Goal: Information Seeking & Learning: Learn about a topic

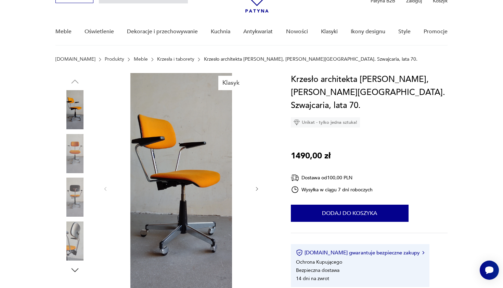
click at [255, 192] on button "button" at bounding box center [257, 188] width 6 height 7
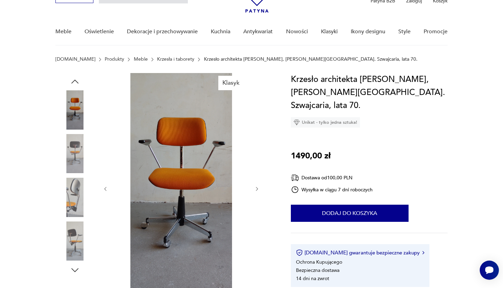
click at [255, 191] on icon "button" at bounding box center [257, 189] width 6 height 6
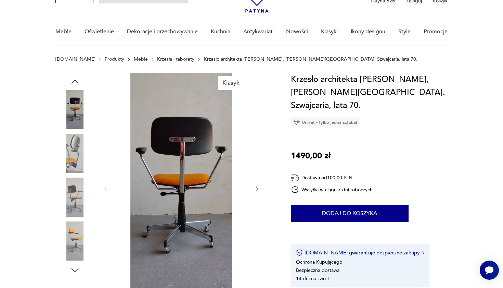
click at [255, 191] on icon "button" at bounding box center [257, 189] width 6 height 6
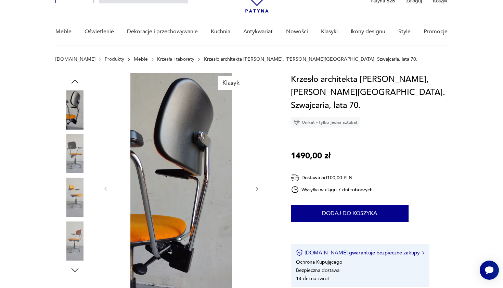
click at [255, 191] on icon "button" at bounding box center [257, 189] width 6 height 6
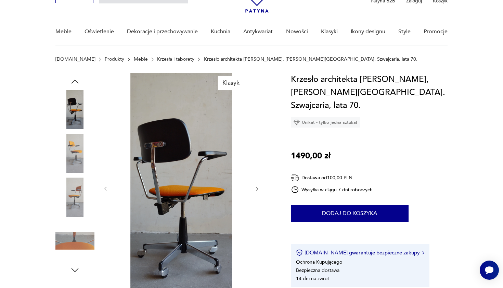
click at [255, 191] on icon "button" at bounding box center [257, 189] width 6 height 6
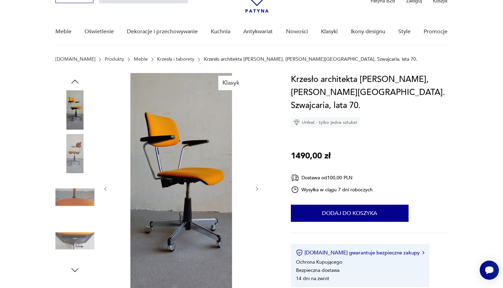
click at [255, 191] on icon "button" at bounding box center [257, 189] width 6 height 6
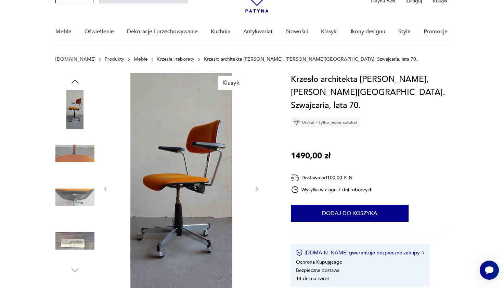
click at [255, 191] on icon "button" at bounding box center [257, 189] width 6 height 6
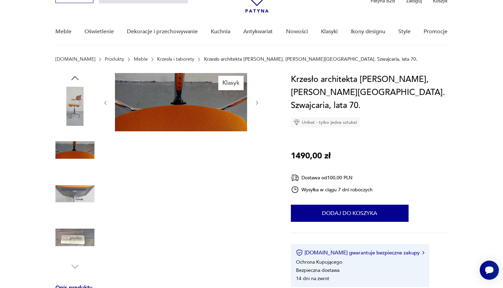
click at [254, 101] on icon "button" at bounding box center [257, 103] width 6 height 6
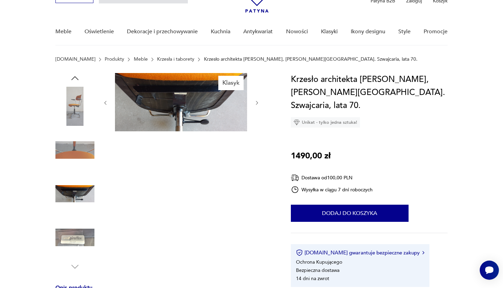
click at [254, 101] on icon "button" at bounding box center [257, 103] width 6 height 6
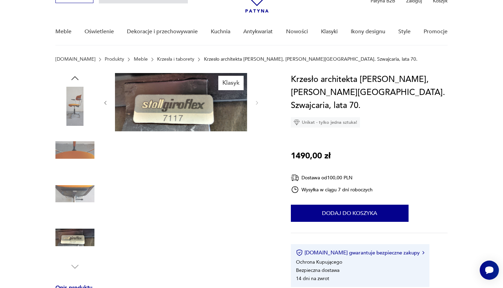
click at [77, 196] on img at bounding box center [74, 193] width 39 height 39
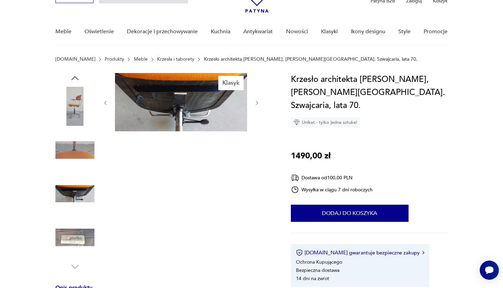
click at [81, 159] on img at bounding box center [74, 149] width 39 height 39
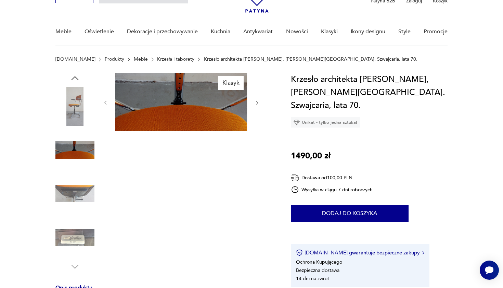
click at [84, 108] on img at bounding box center [74, 106] width 39 height 39
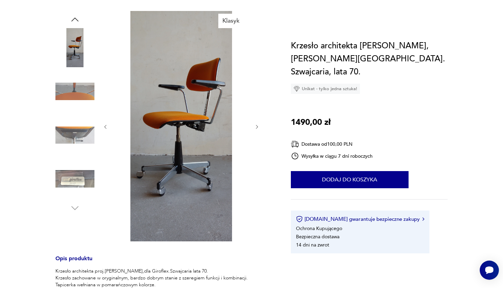
scroll to position [57, 0]
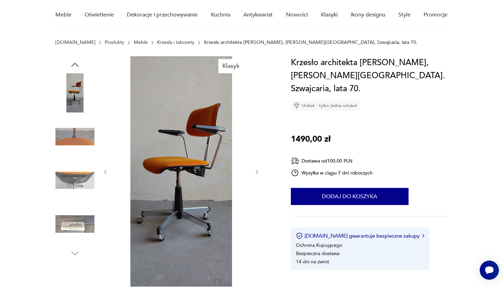
click at [76, 93] on img at bounding box center [74, 92] width 39 height 39
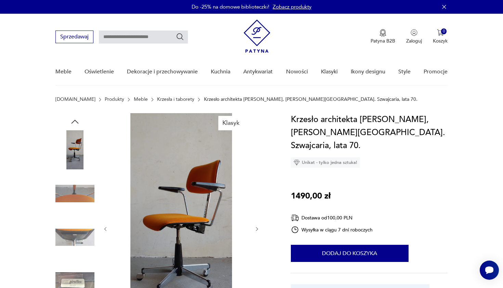
scroll to position [0, 0]
click at [75, 120] on icon "button" at bounding box center [74, 121] width 7 height 4
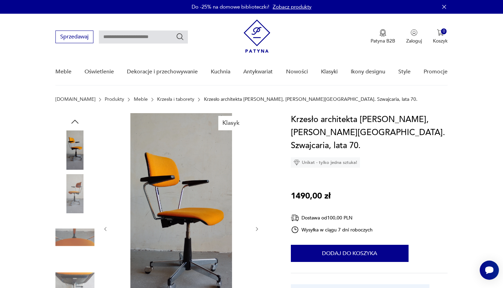
click at [168, 198] on img at bounding box center [181, 228] width 132 height 230
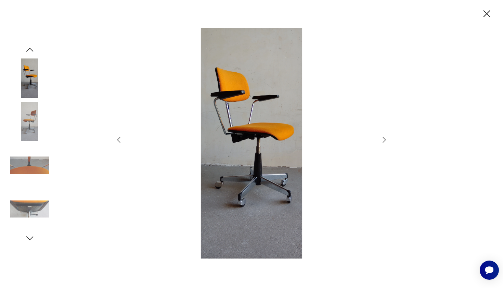
click at [261, 163] on img at bounding box center [252, 143] width 244 height 230
click at [378, 139] on div at bounding box center [252, 143] width 274 height 231
click at [385, 137] on icon "button" at bounding box center [384, 140] width 8 height 8
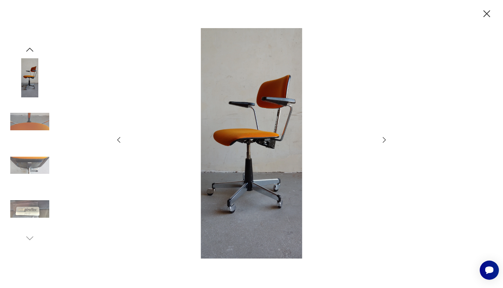
click at [385, 137] on icon "button" at bounding box center [384, 140] width 8 height 8
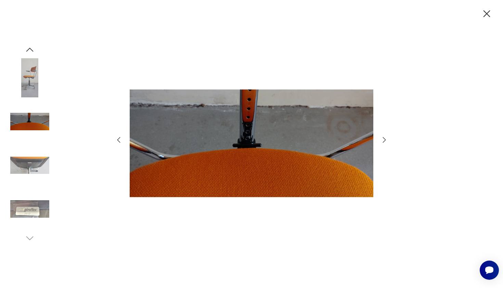
click at [385, 137] on icon "button" at bounding box center [384, 140] width 8 height 8
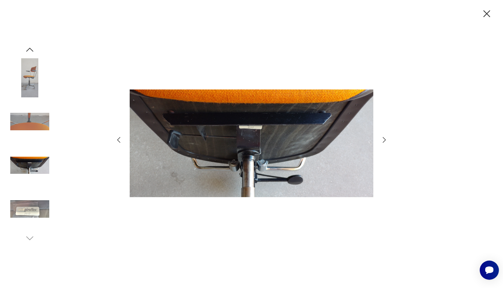
click at [385, 137] on icon "button" at bounding box center [384, 140] width 8 height 8
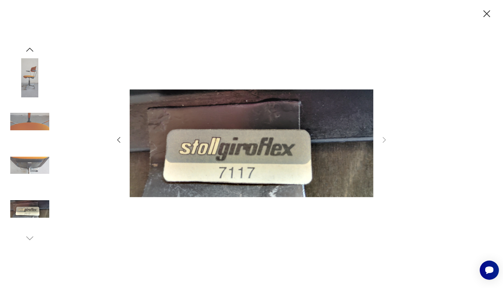
click at [487, 13] on icon "button" at bounding box center [487, 13] width 7 height 7
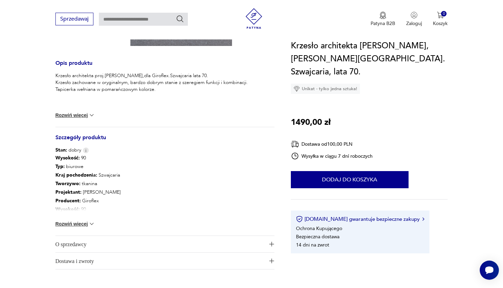
scroll to position [303, 0]
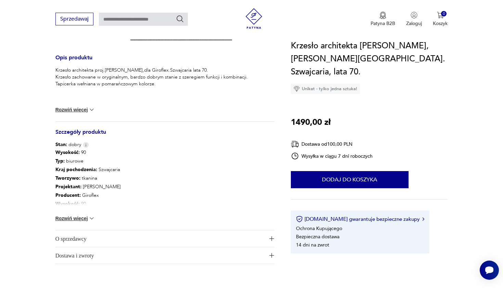
click at [78, 218] on button "Rozwiń więcej" at bounding box center [75, 218] width 40 height 7
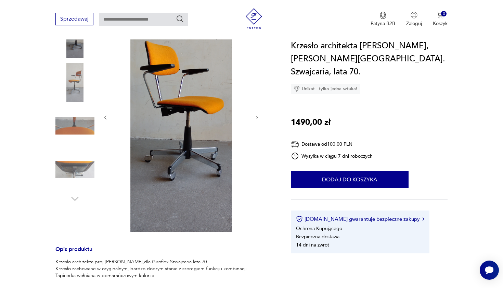
scroll to position [103, 0]
